Goal: Information Seeking & Learning: Learn about a topic

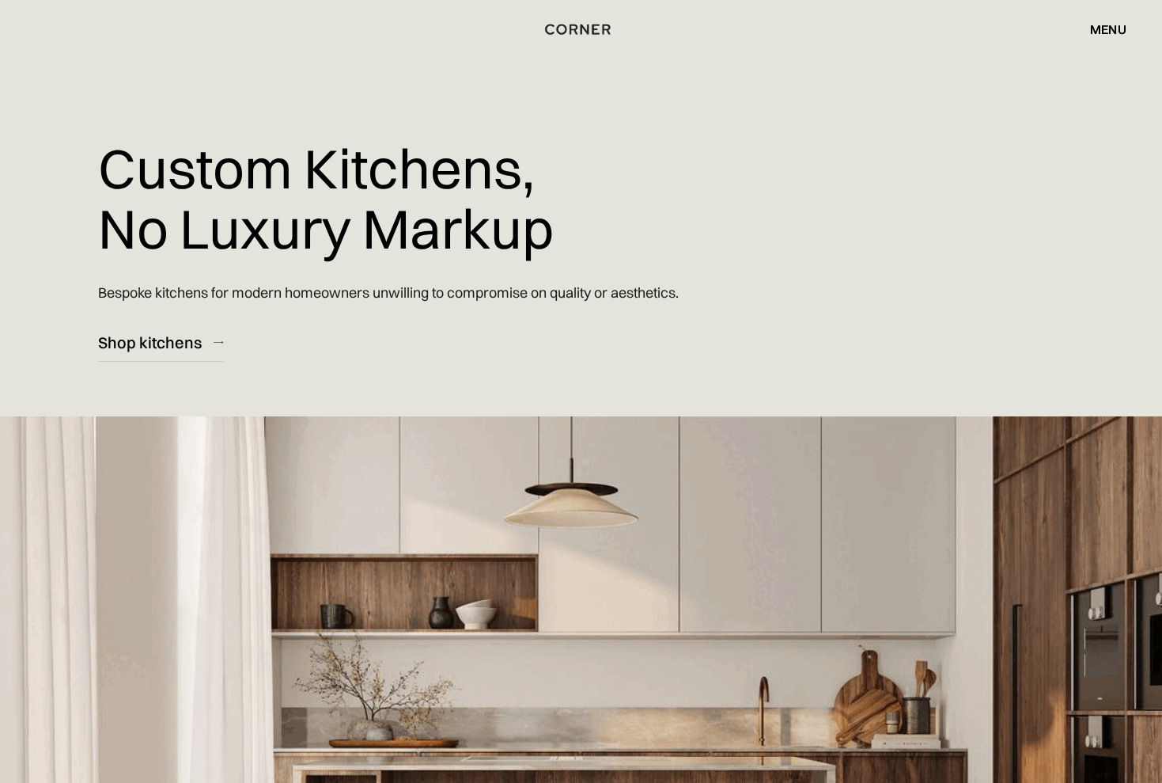
click at [1105, 27] on div "menu" at bounding box center [1108, 29] width 36 height 13
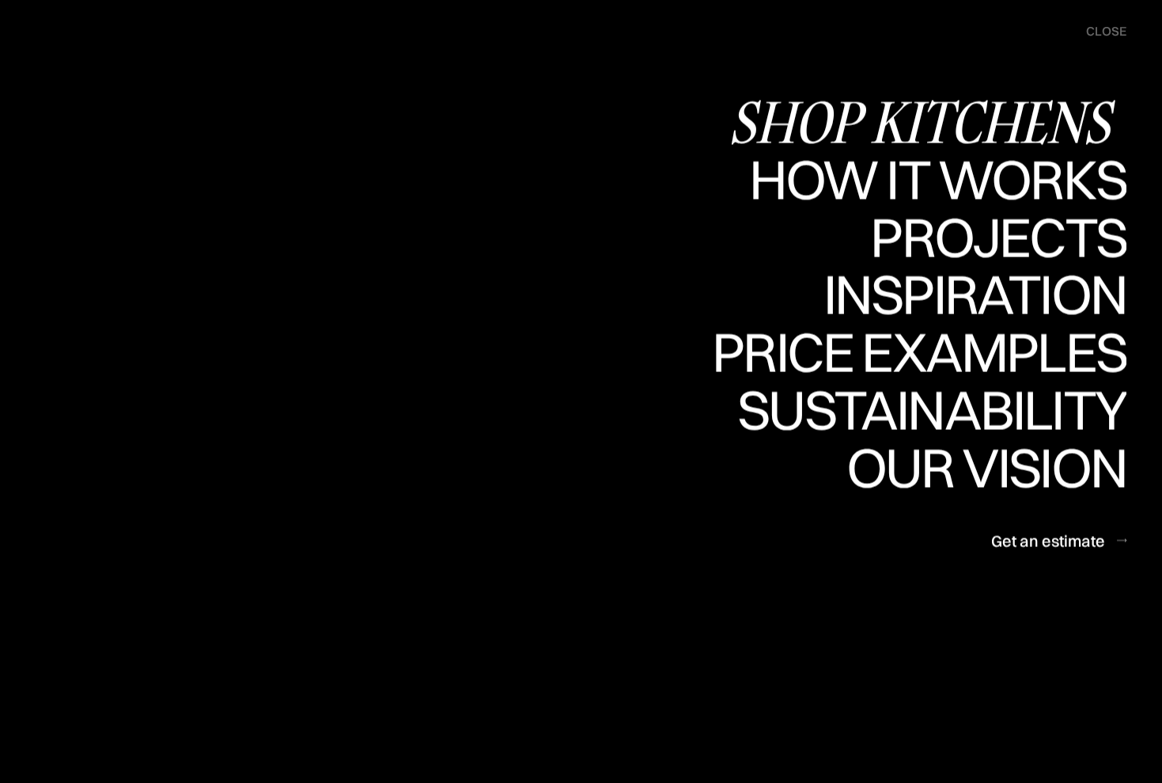
click at [0, 0] on div "Shop Kitchens" at bounding box center [0, 0] width 0 height 0
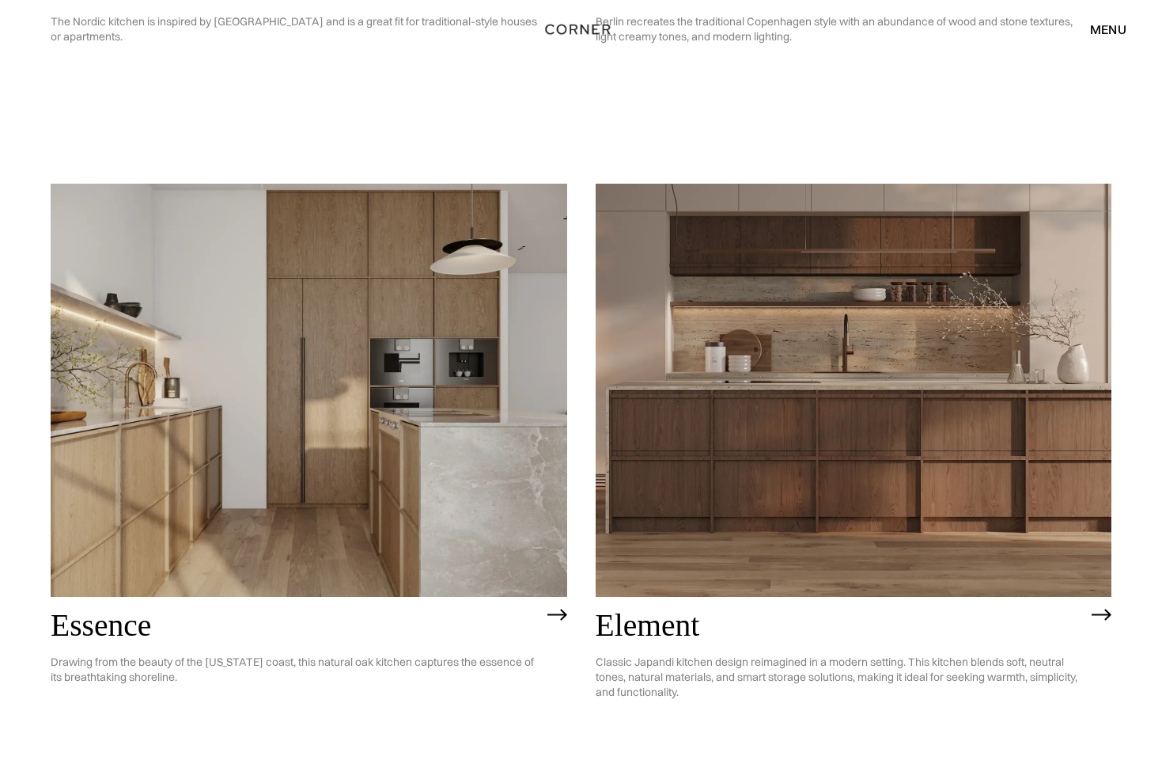
scroll to position [709, 0]
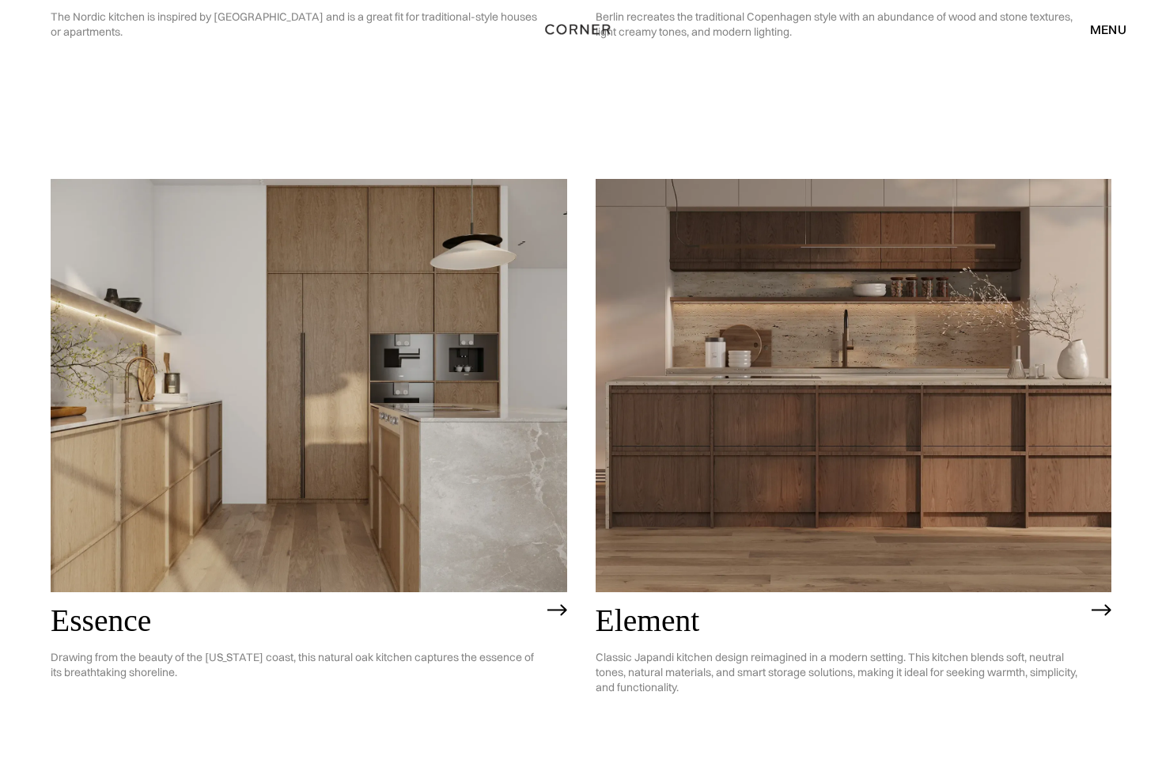
click at [837, 405] on img at bounding box center [854, 385] width 517 height 413
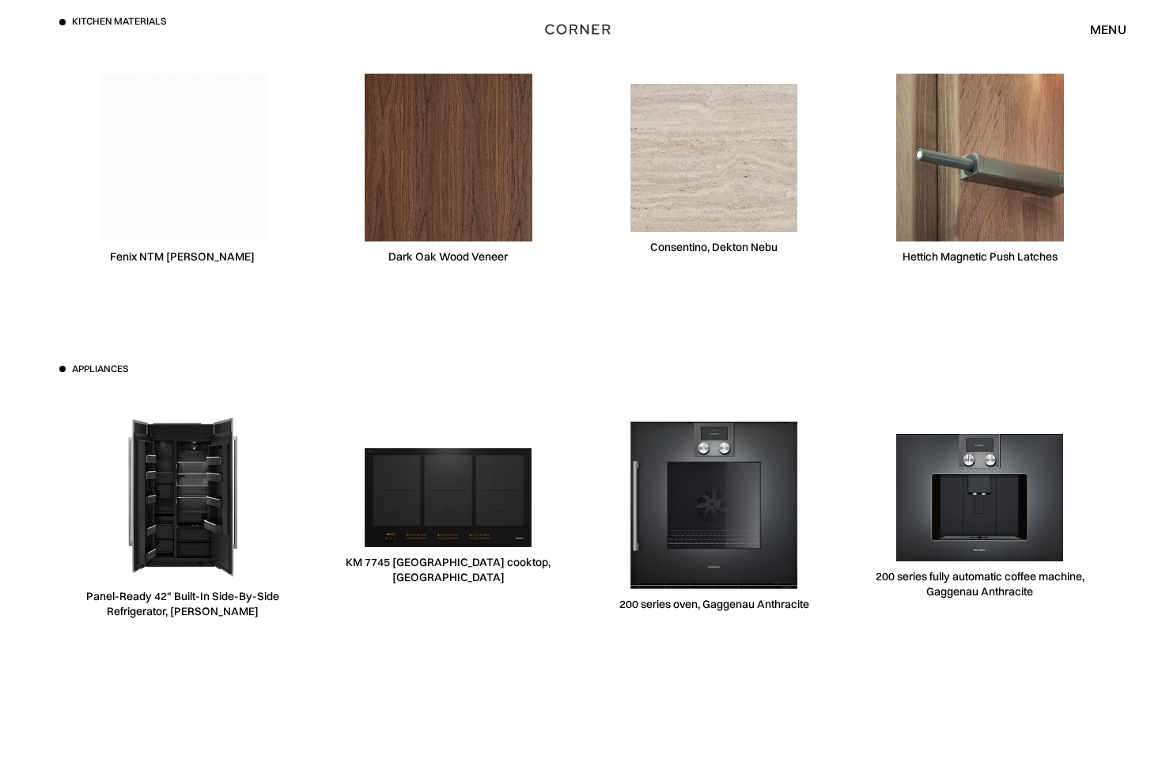
scroll to position [4952, 0]
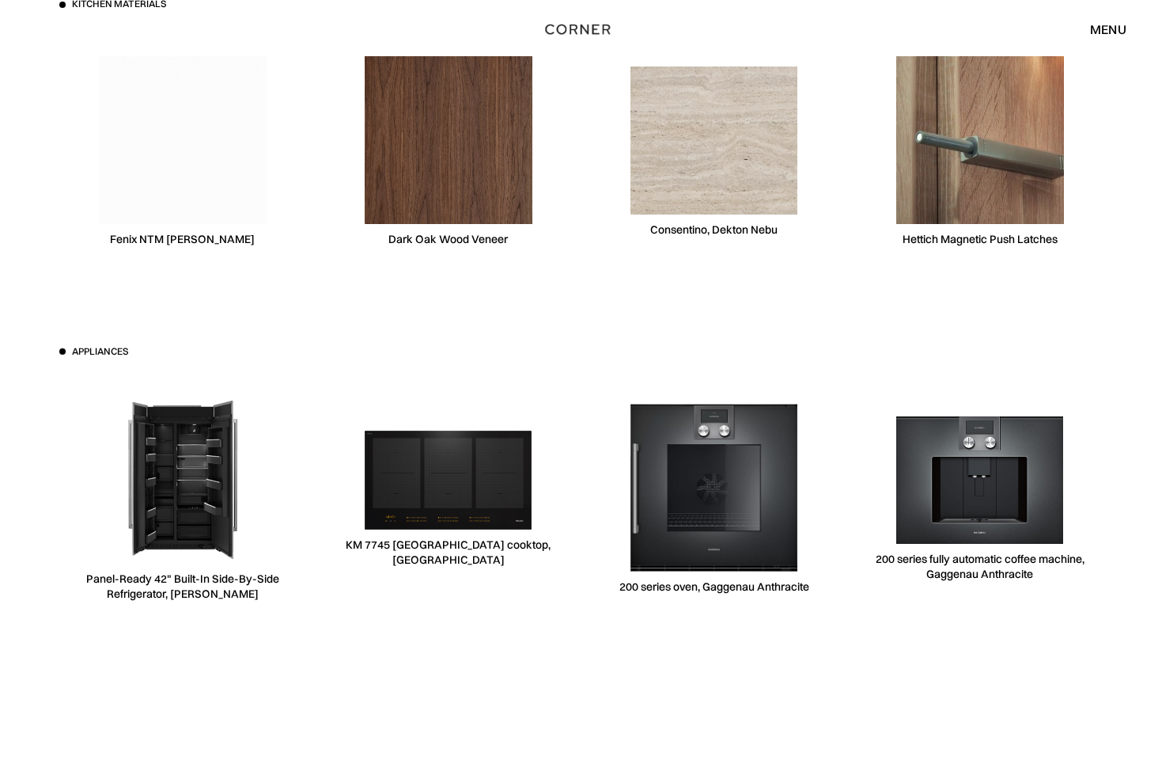
click at [165, 493] on img at bounding box center [183, 480] width 168 height 168
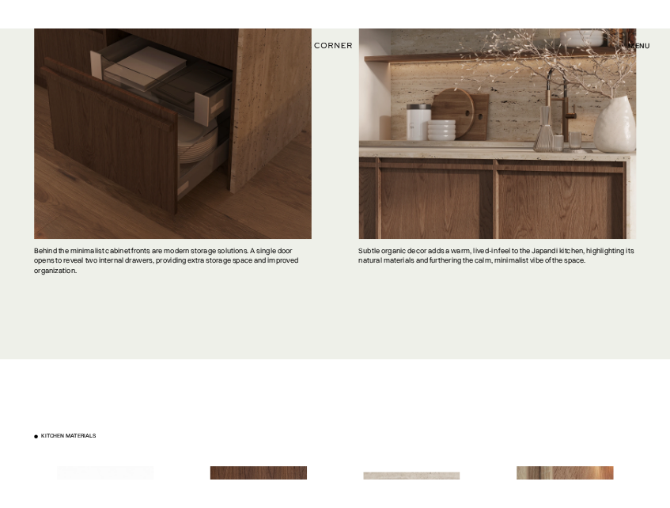
scroll to position [4246, 0]
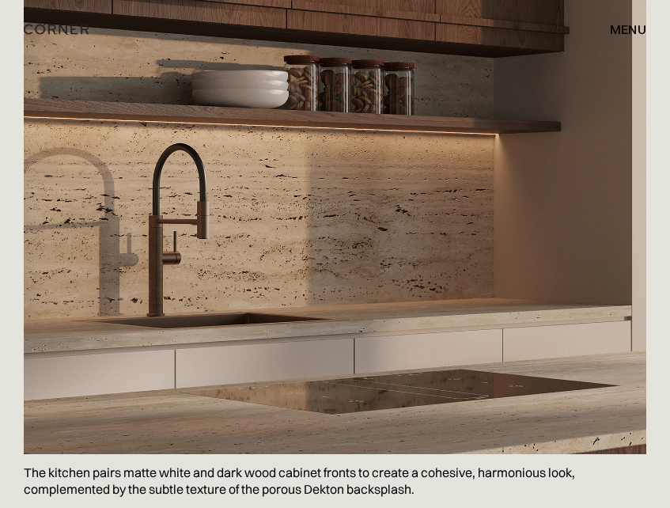
click at [347, 265] on img at bounding box center [335, 39] width 623 height 830
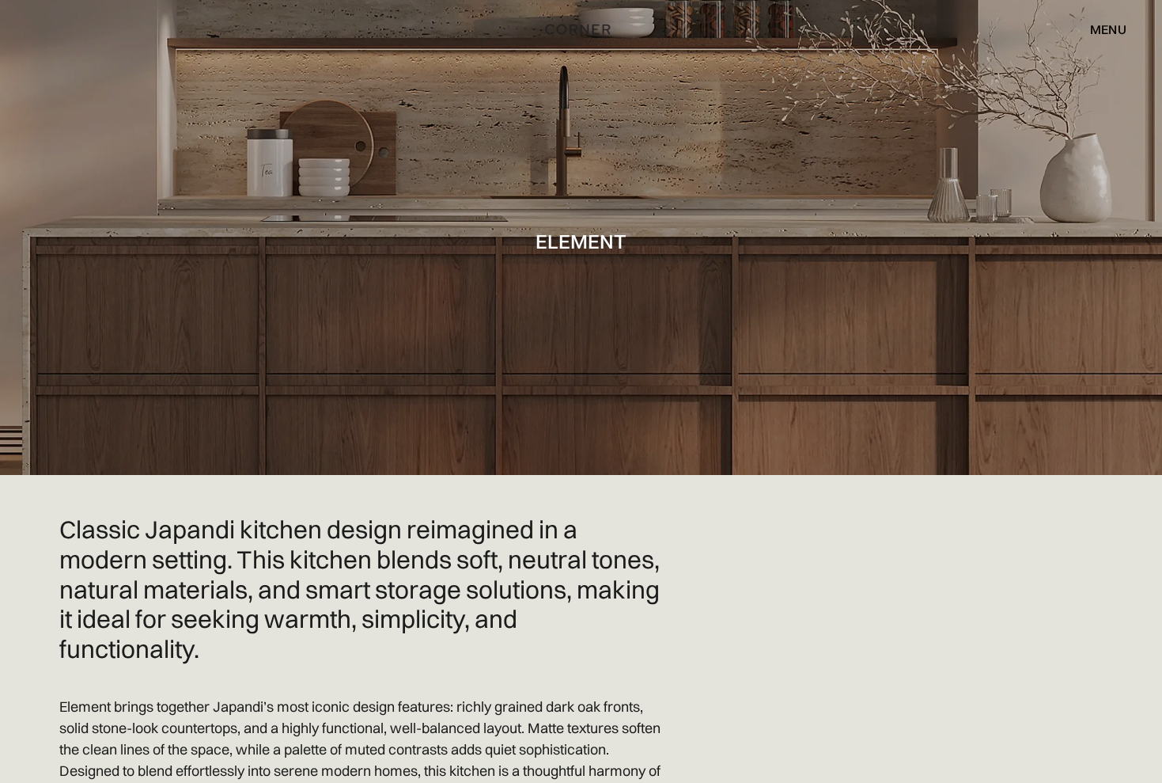
scroll to position [0, 0]
click at [1109, 25] on div "menu" at bounding box center [1108, 29] width 36 height 13
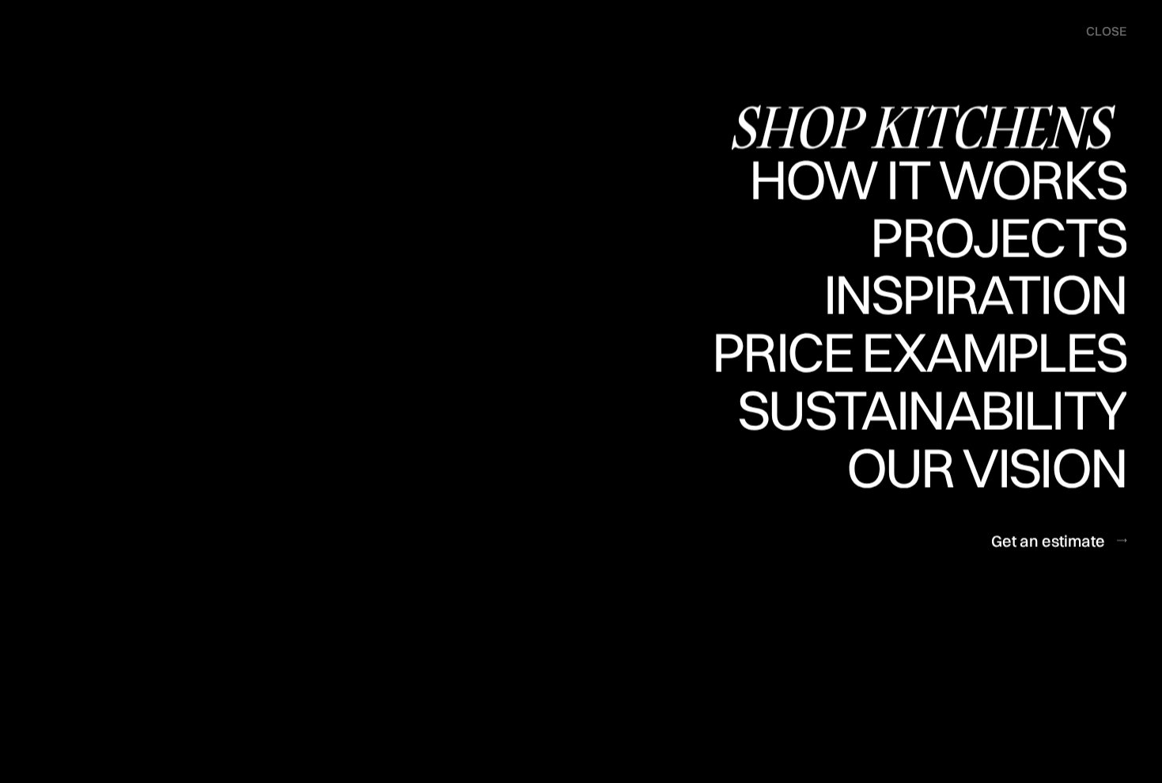
click at [942, 112] on div "Shop Kitchens" at bounding box center [928, 126] width 398 height 55
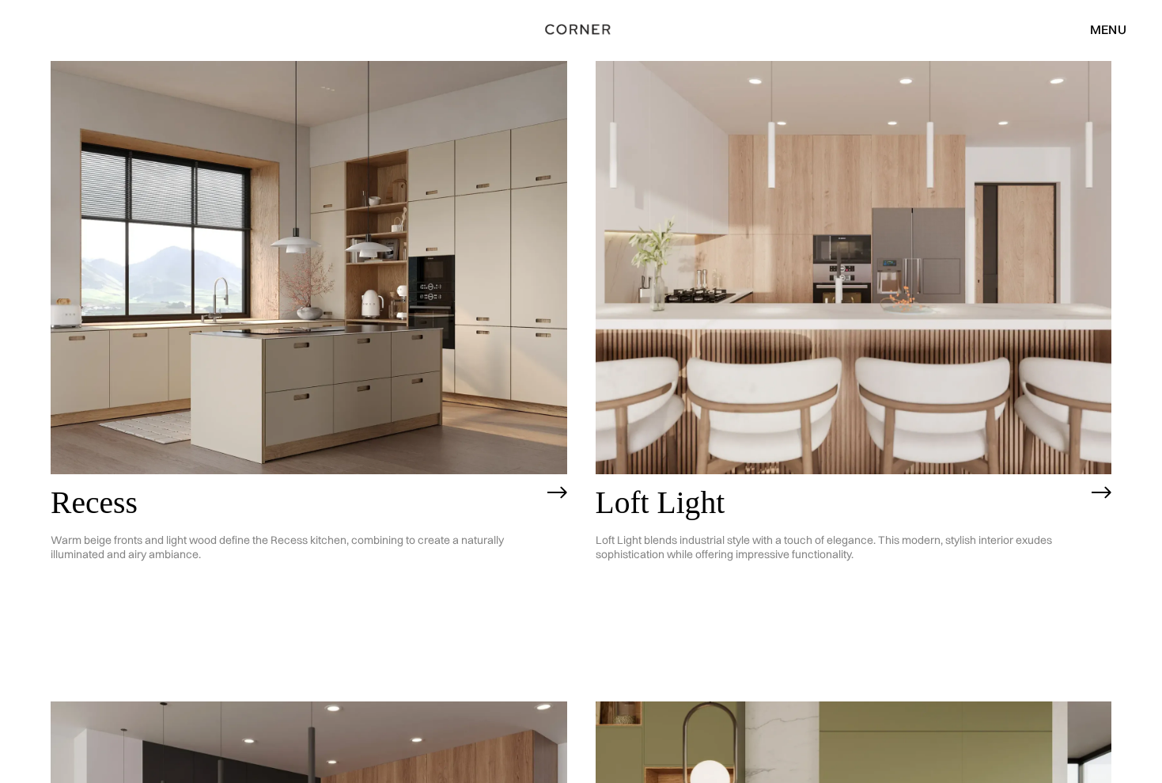
scroll to position [2123, 0]
click at [859, 318] on img at bounding box center [854, 266] width 517 height 413
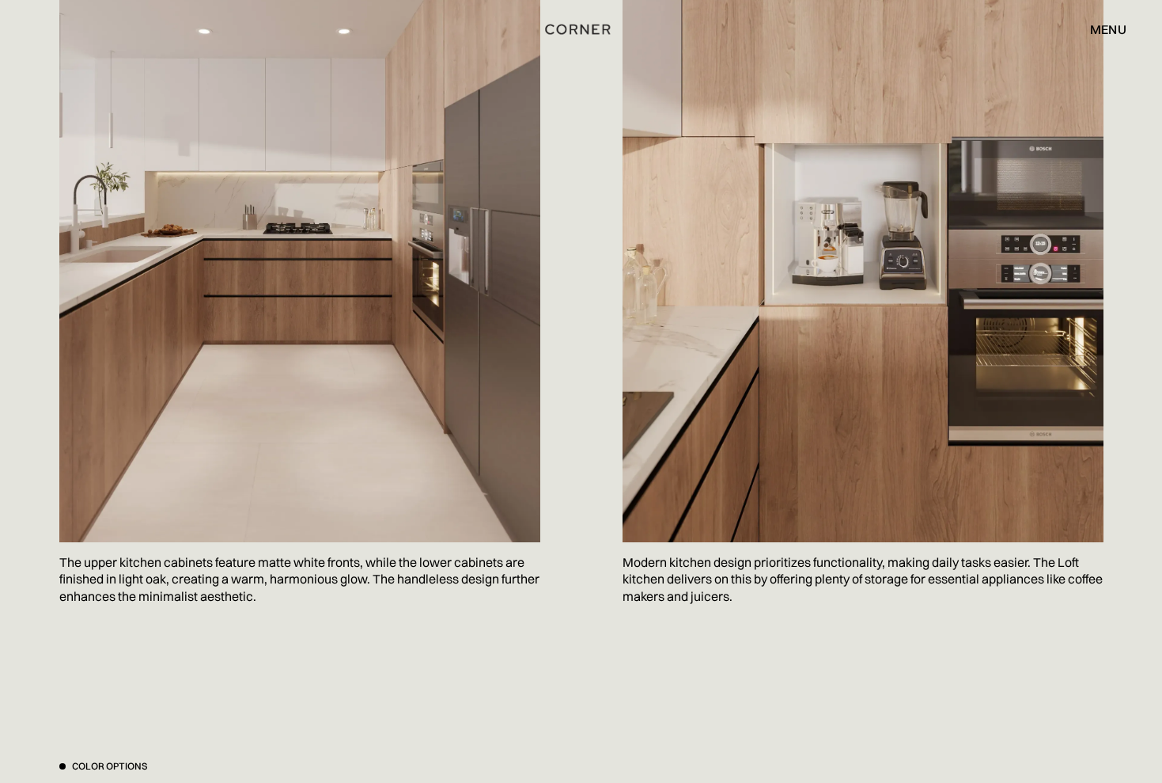
scroll to position [969, 0]
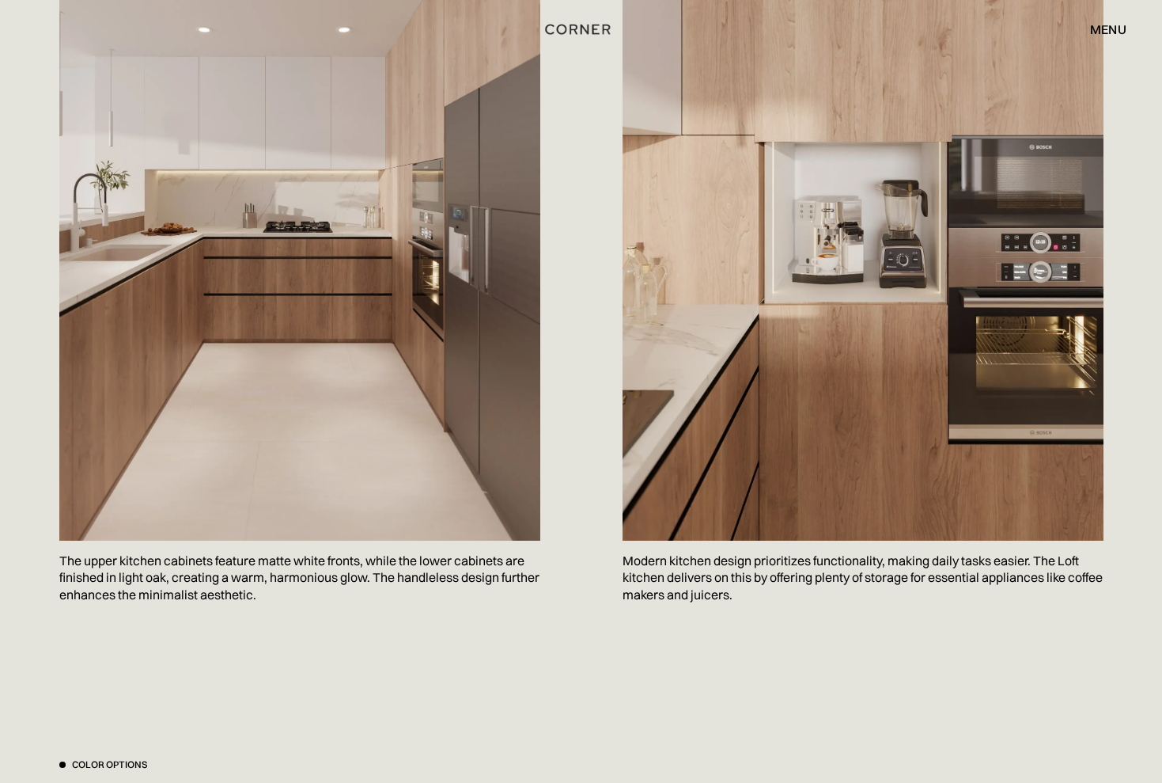
click at [781, 519] on img at bounding box center [863, 220] width 481 height 642
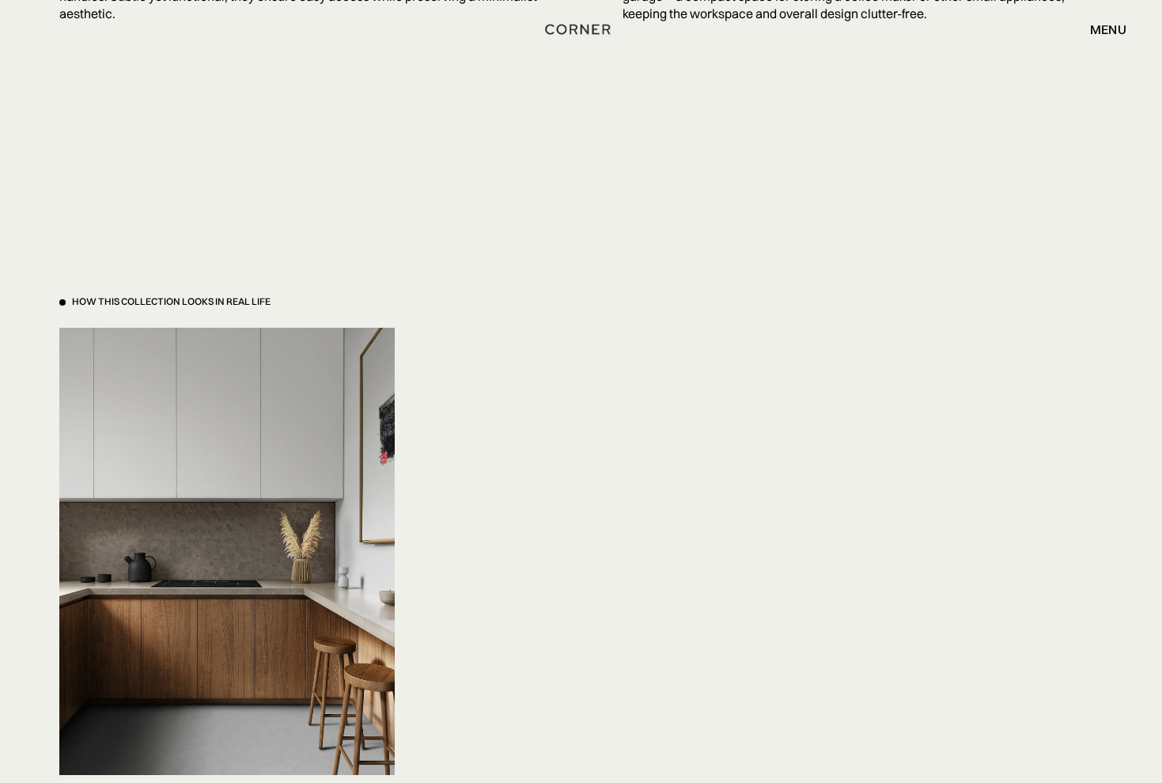
scroll to position [5110, 0]
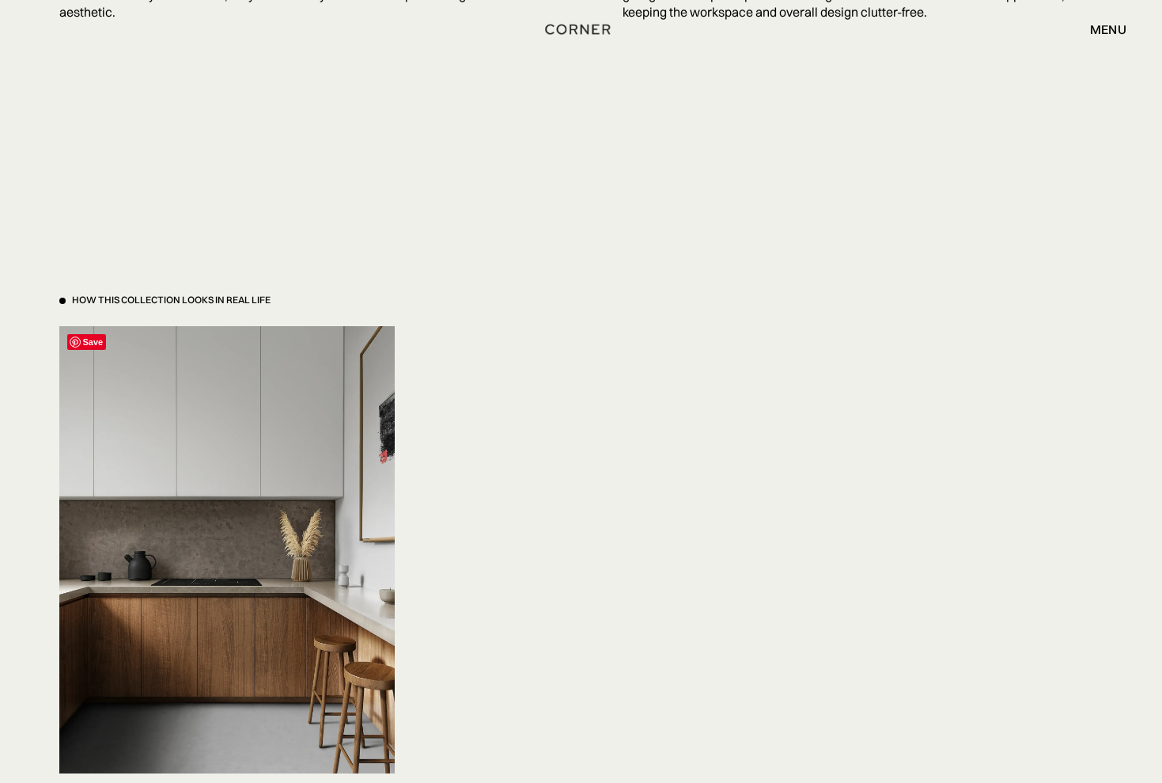
click at [220, 626] on img at bounding box center [227, 549] width 336 height 447
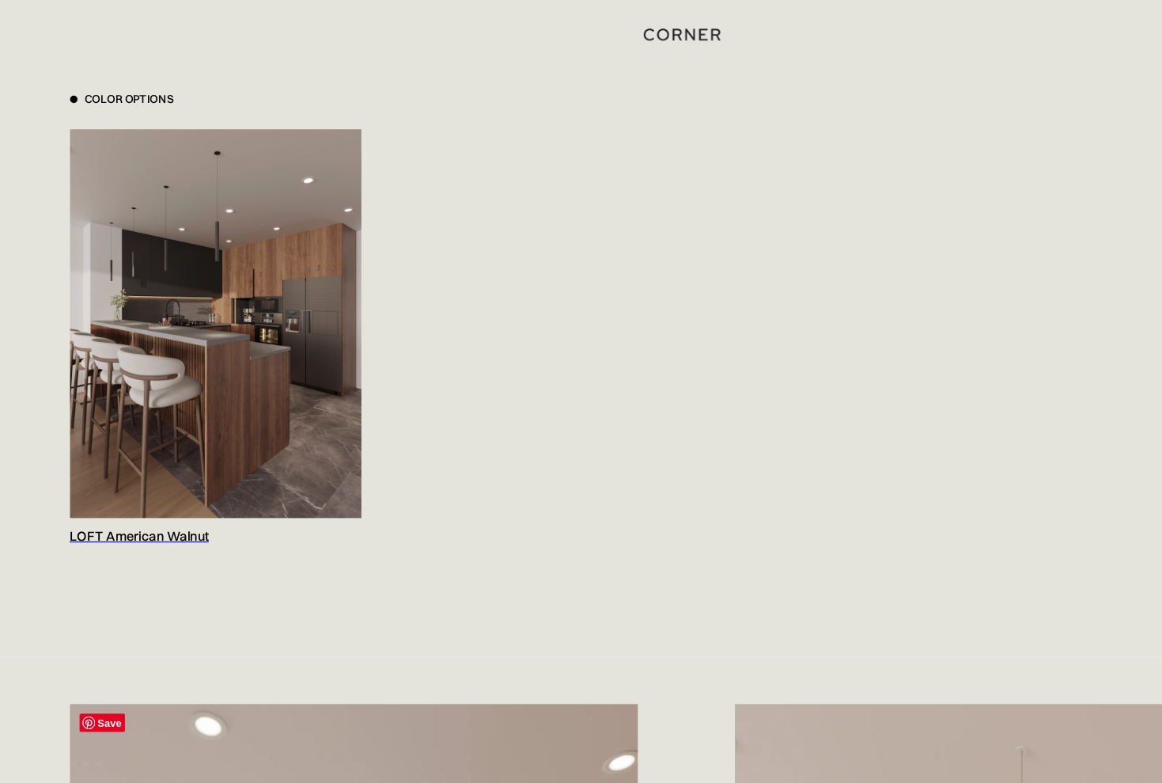
scroll to position [1644, 0]
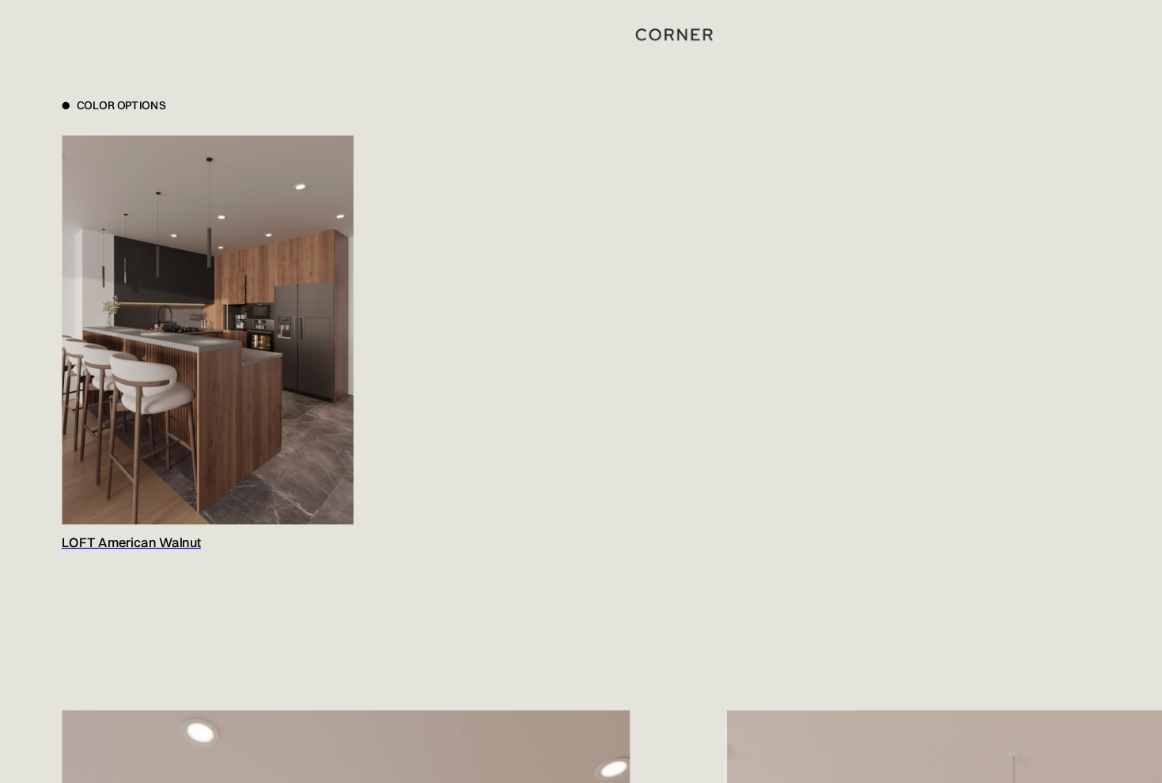
click at [123, 455] on div "LOFT American Walnut" at bounding box center [182, 459] width 247 height 15
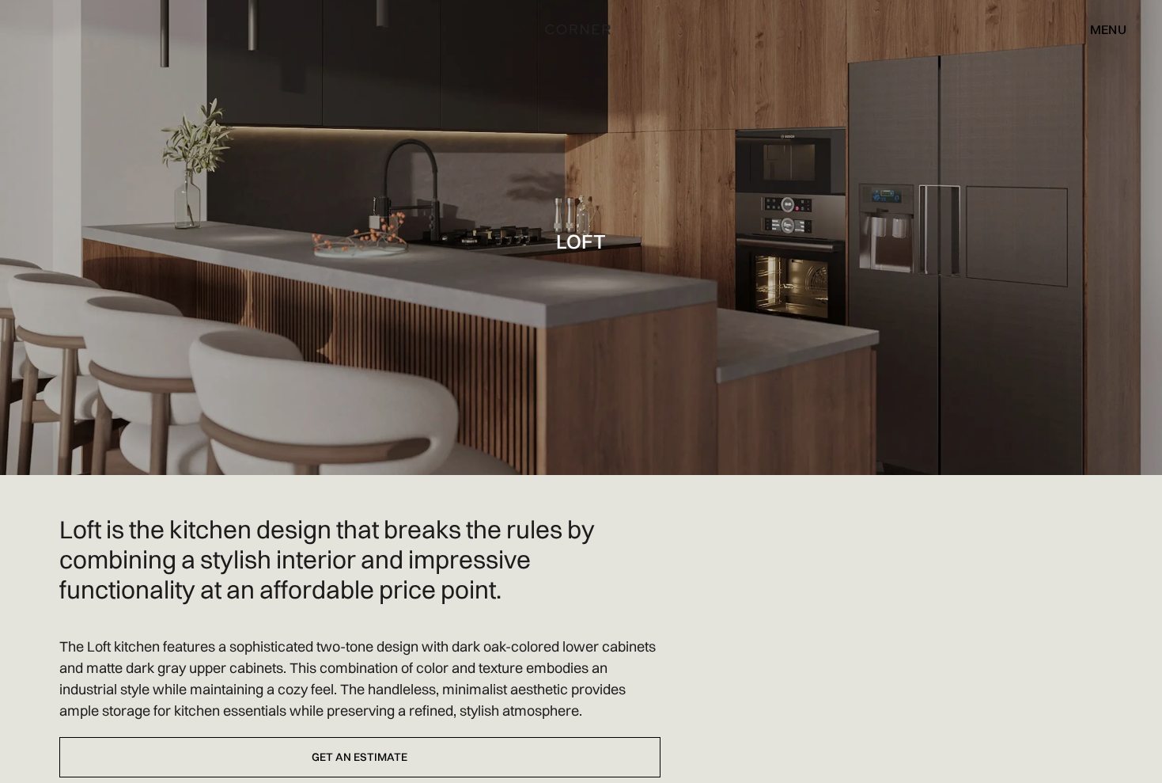
click at [552, 326] on div at bounding box center [581, 237] width 1162 height 475
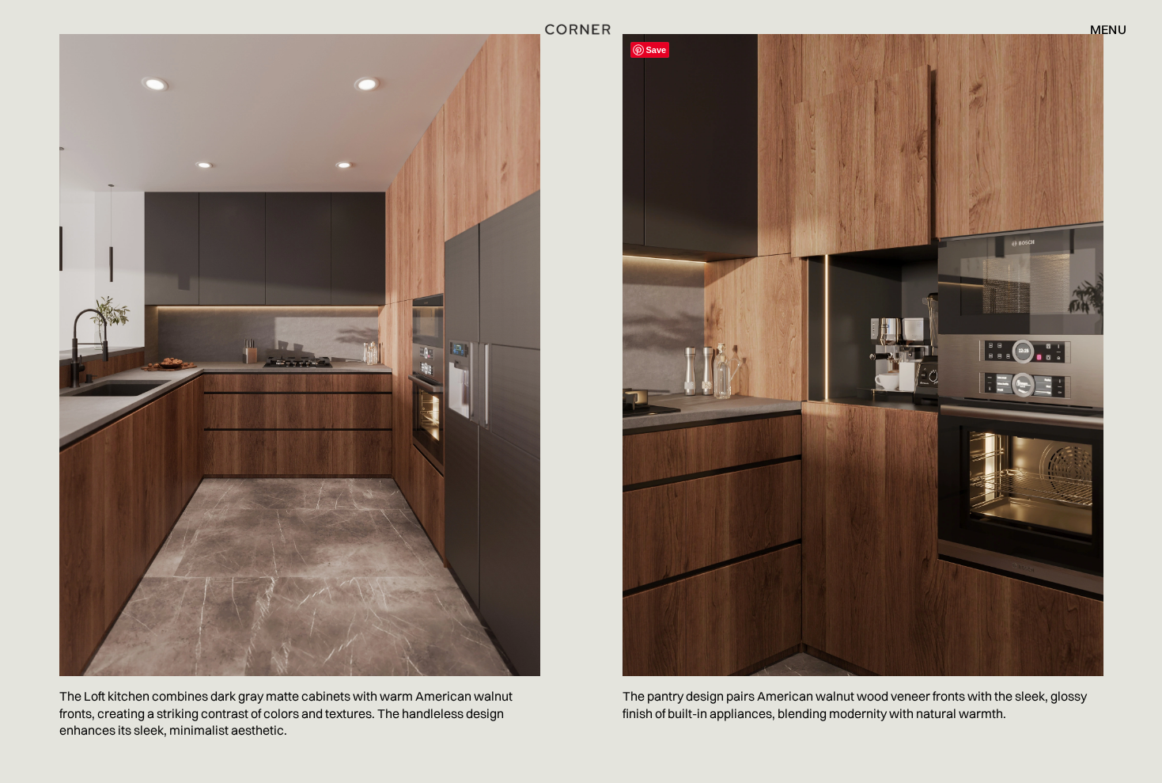
scroll to position [855, 0]
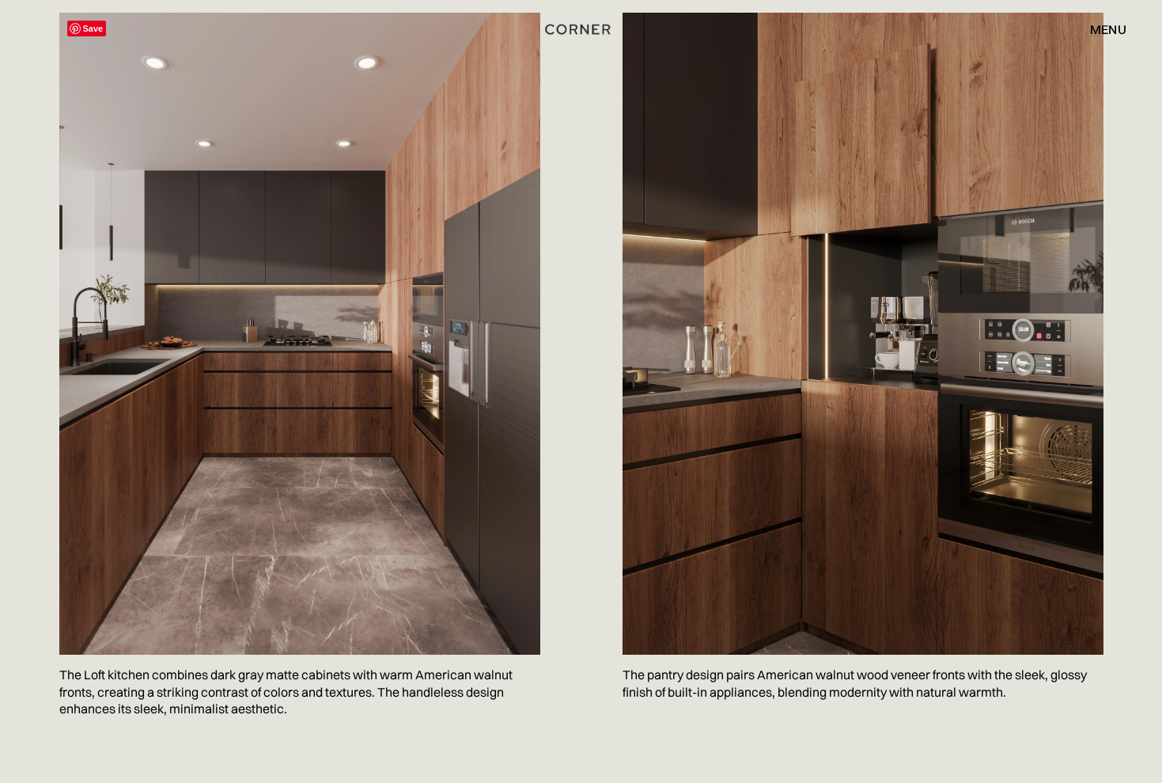
click at [342, 272] on img at bounding box center [299, 334] width 481 height 642
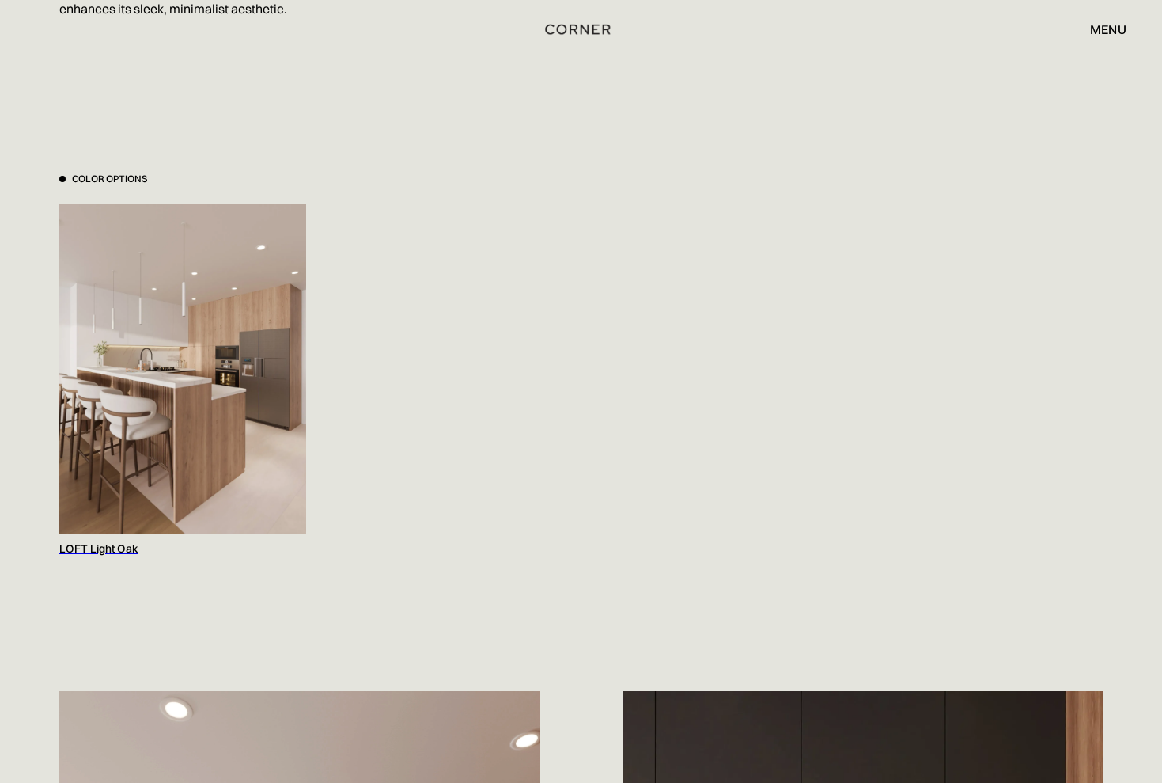
scroll to position [1575, 0]
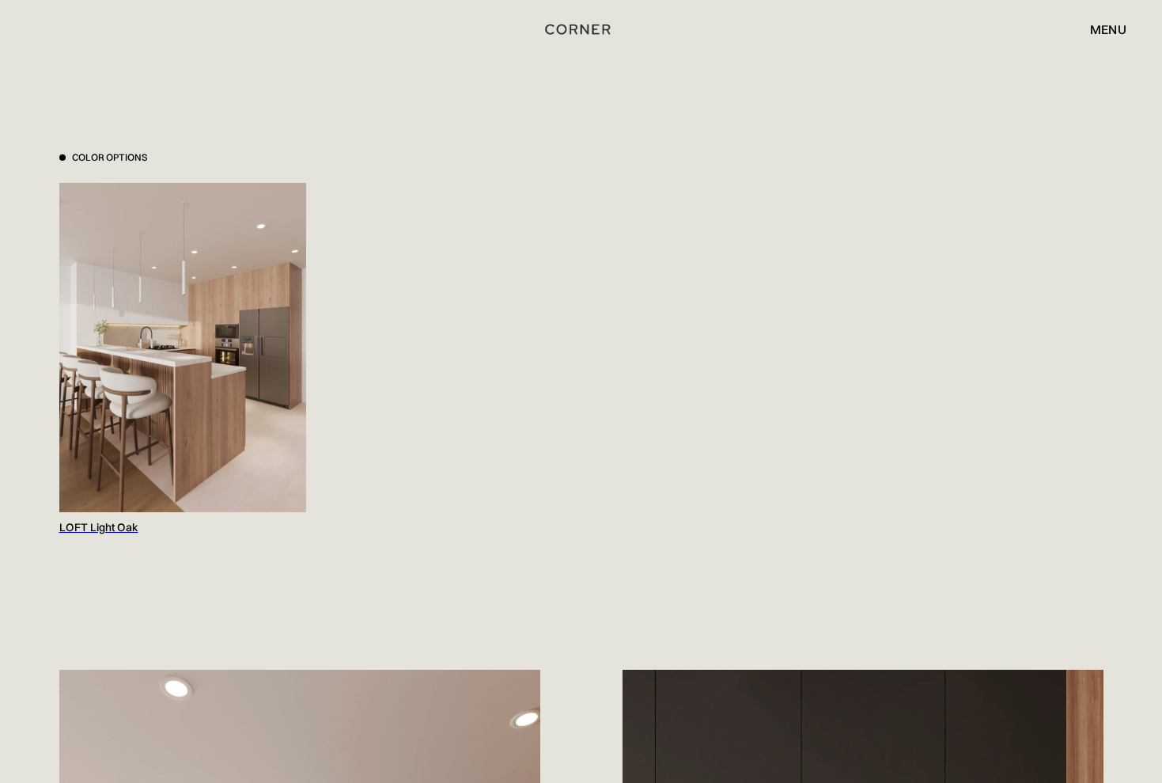
click at [229, 395] on img at bounding box center [182, 347] width 247 height 329
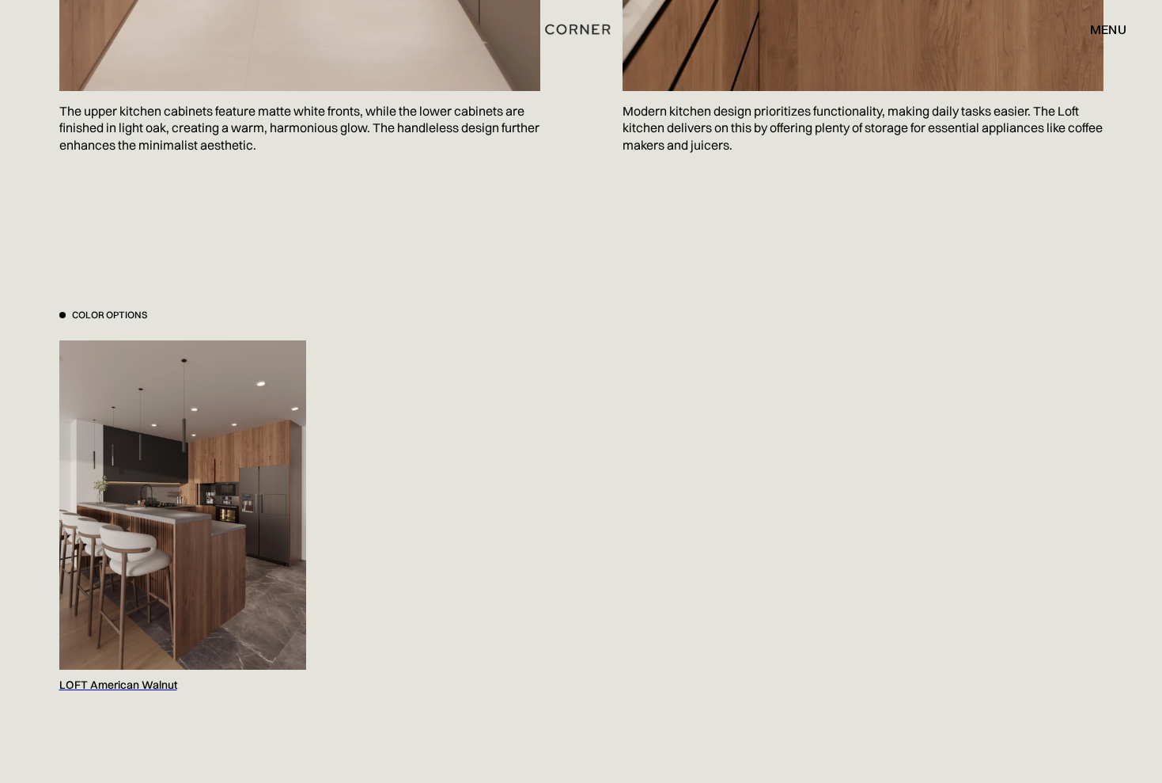
scroll to position [1419, 0]
click at [167, 680] on div "LOFT American Walnut" at bounding box center [182, 684] width 247 height 15
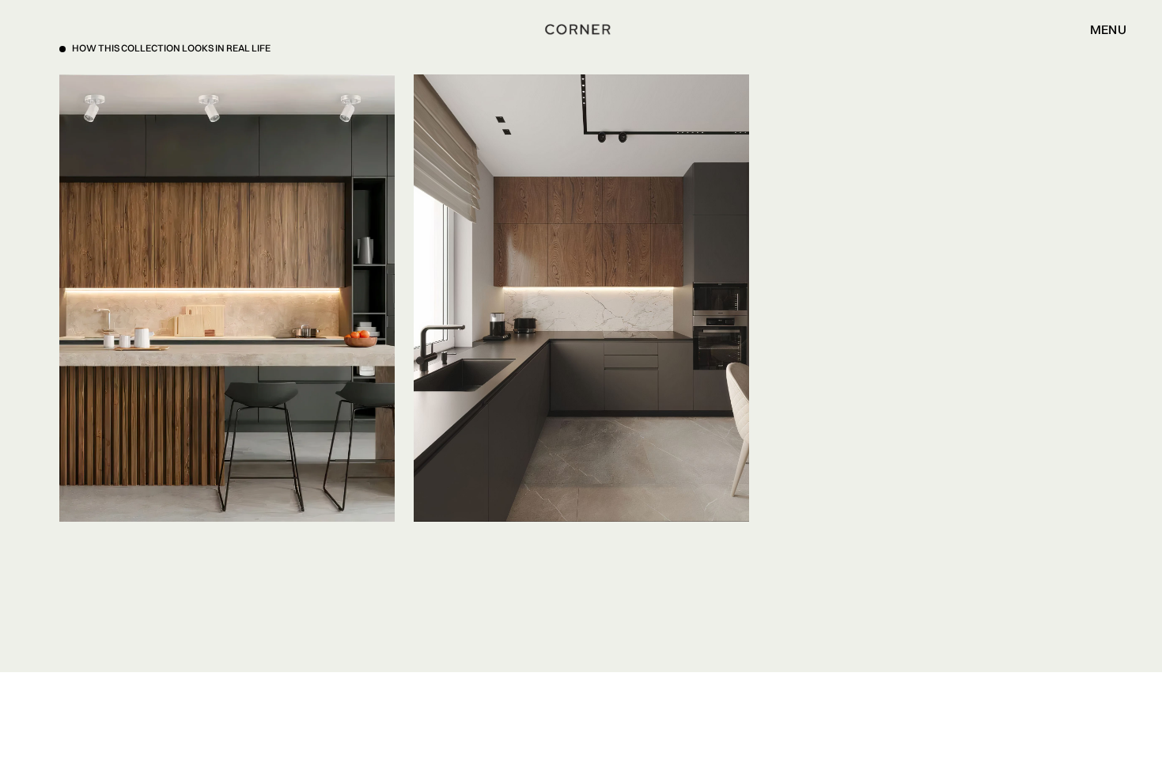
scroll to position [5368, 0]
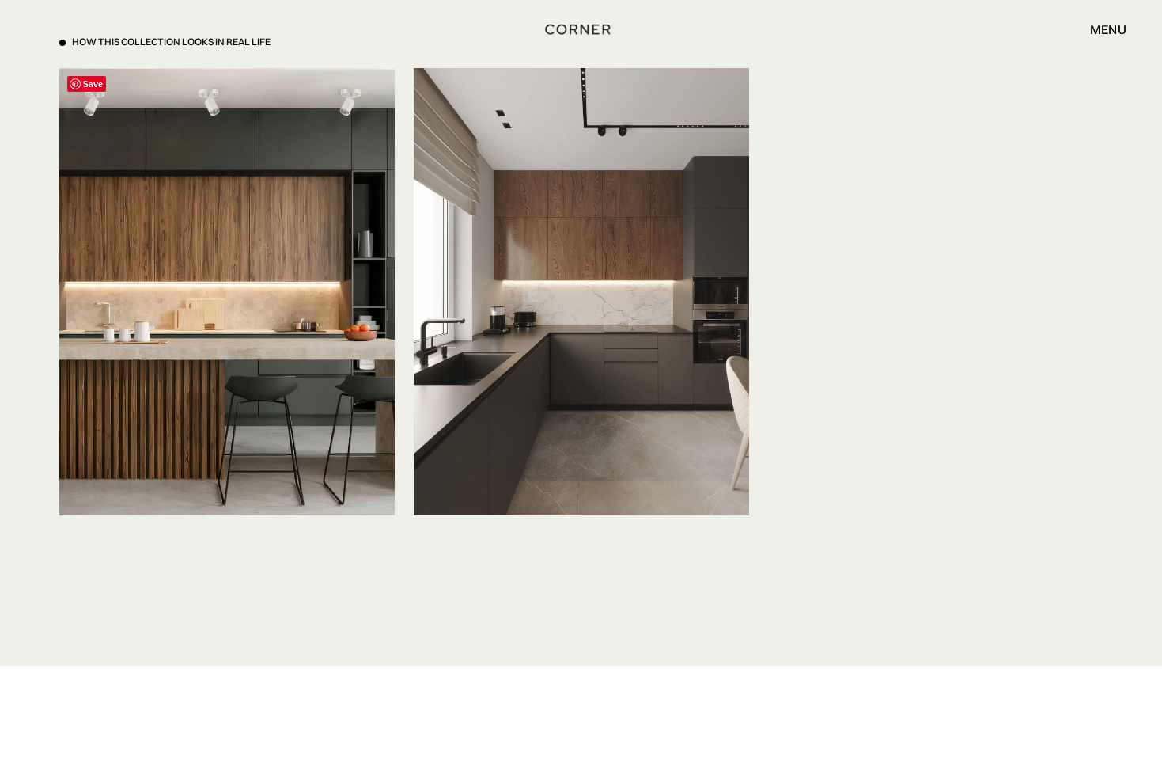
click at [180, 351] on img at bounding box center [227, 291] width 336 height 447
click at [580, 347] on img at bounding box center [582, 291] width 336 height 447
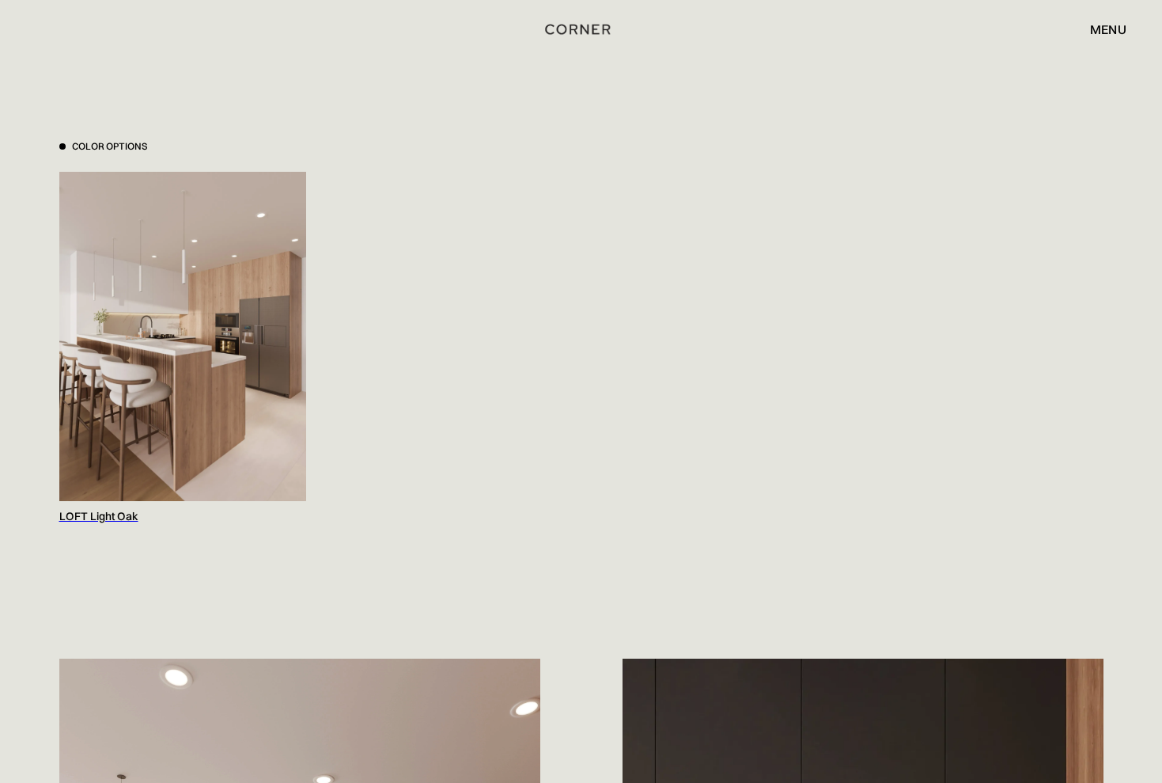
scroll to position [1445, 0]
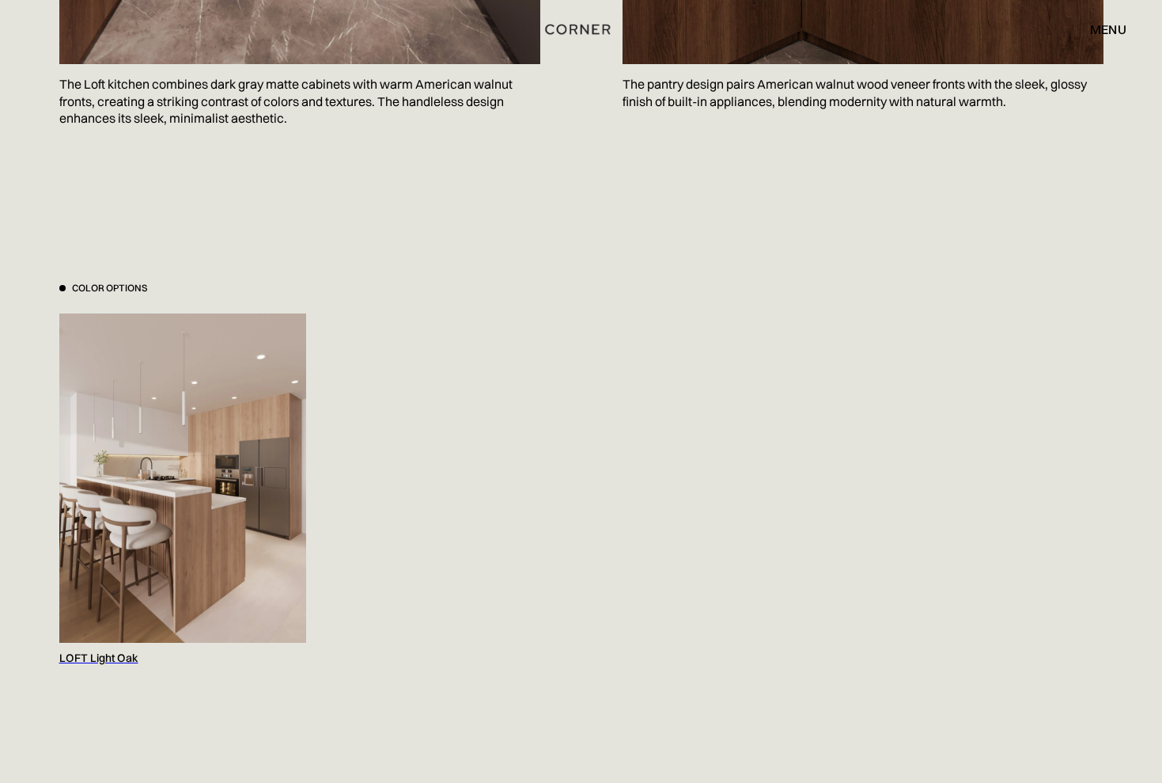
click at [202, 476] on img at bounding box center [182, 477] width 247 height 329
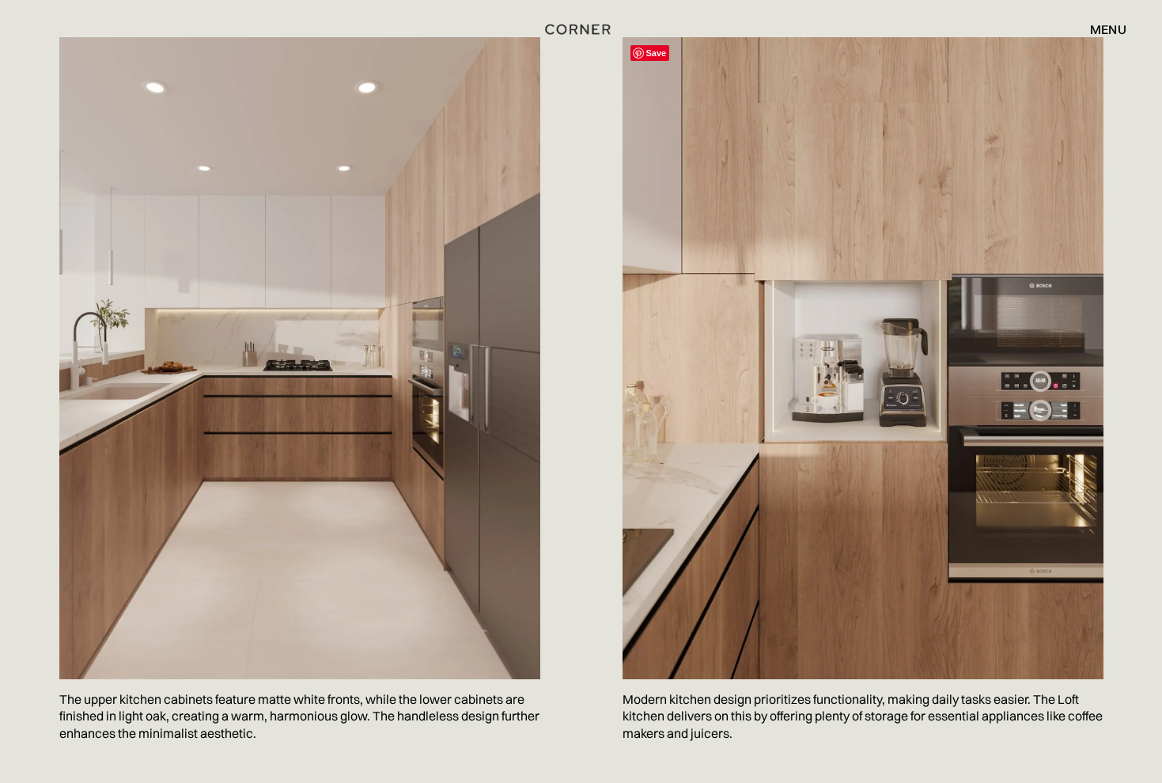
scroll to position [821, 0]
